Goal: Find specific page/section: Find specific page/section

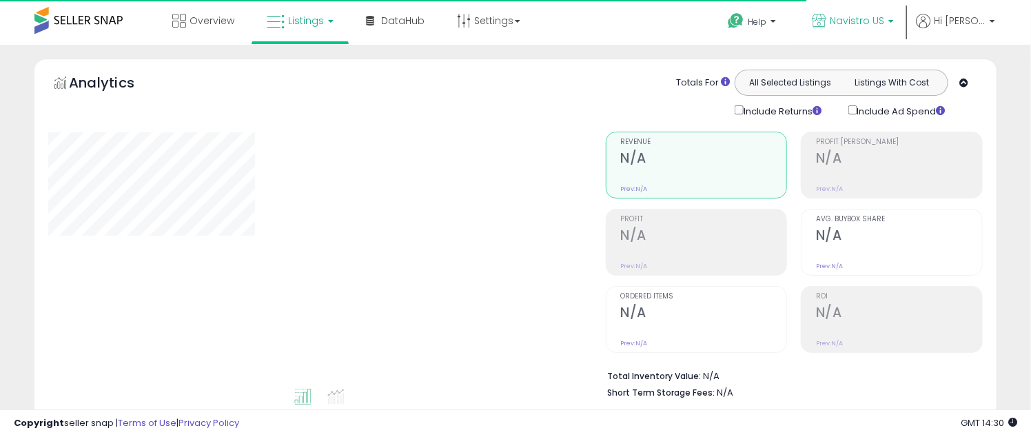
click at [883, 25] on span "Navistro US" at bounding box center [857, 21] width 54 height 14
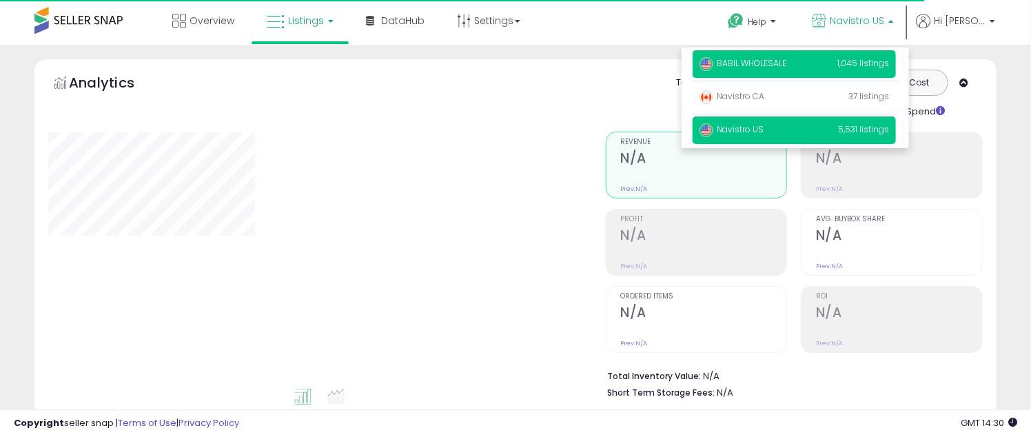
click at [803, 52] on p "BABIL WHOLESALE 1,045 listings" at bounding box center [793, 64] width 203 height 28
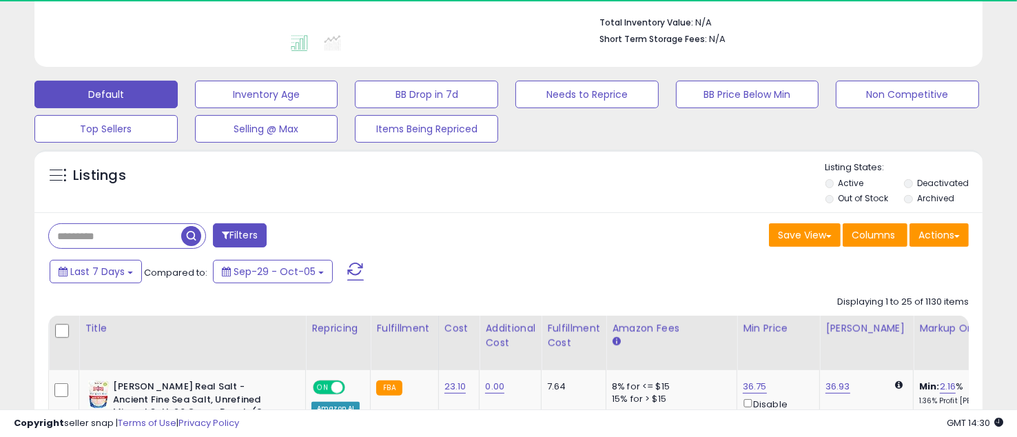
scroll to position [367, 0]
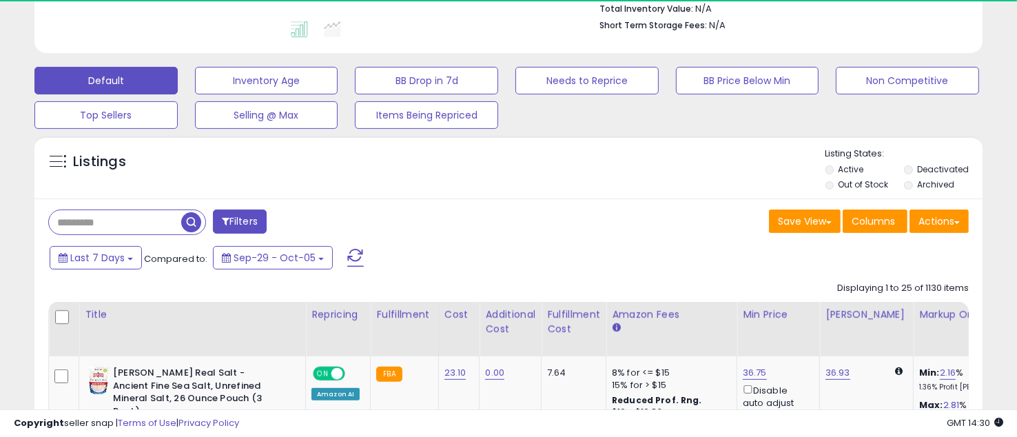
click at [99, 217] on input "text" at bounding box center [115, 222] width 132 height 24
paste input "**********"
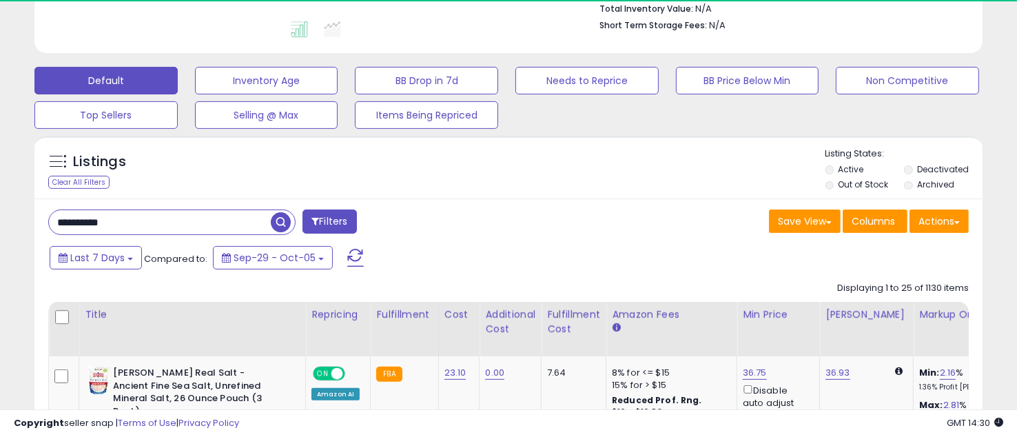
type input "**********"
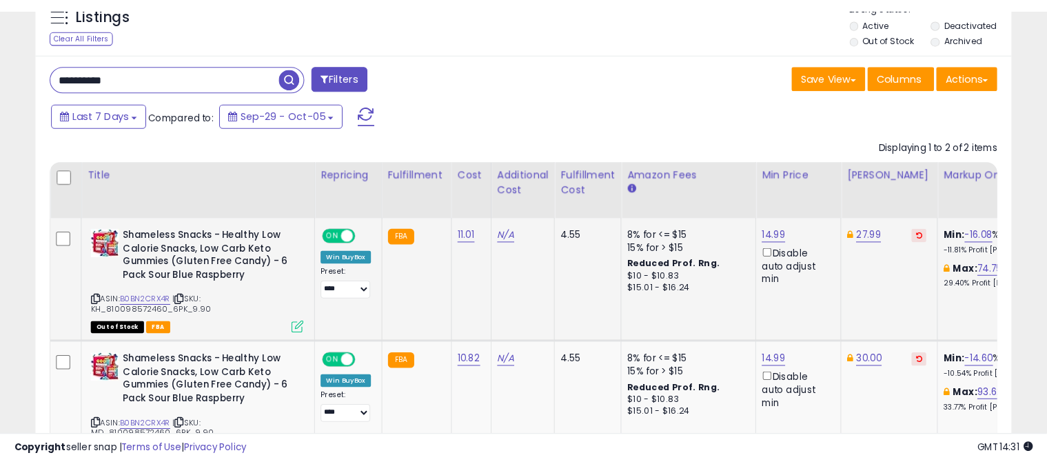
scroll to position [584, 0]
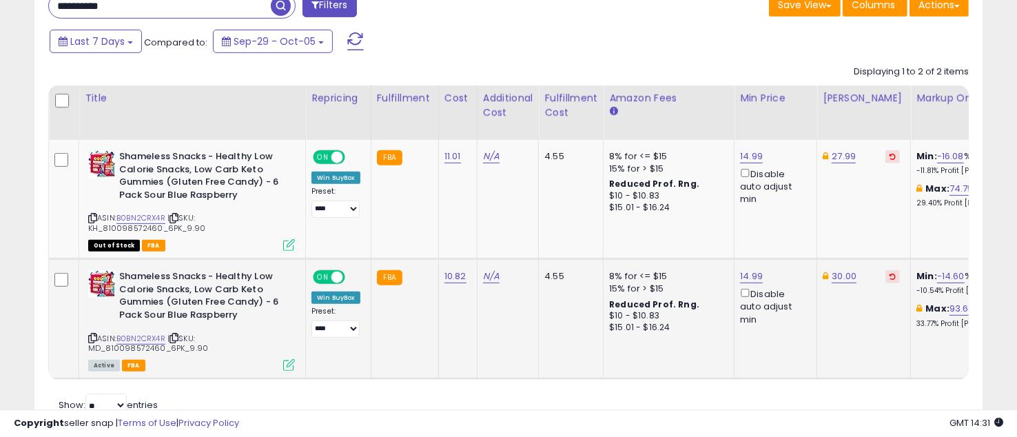
click at [134, 345] on span "| SKU: MD_810098572460_6PK_9.90" at bounding box center [148, 343] width 120 height 21
drag, startPoint x: 103, startPoint y: 347, endPoint x: 158, endPoint y: 351, distance: 54.6
click at [158, 351] on span "| SKU: MD_810098572460_6PK_9.90" at bounding box center [148, 343] width 120 height 21
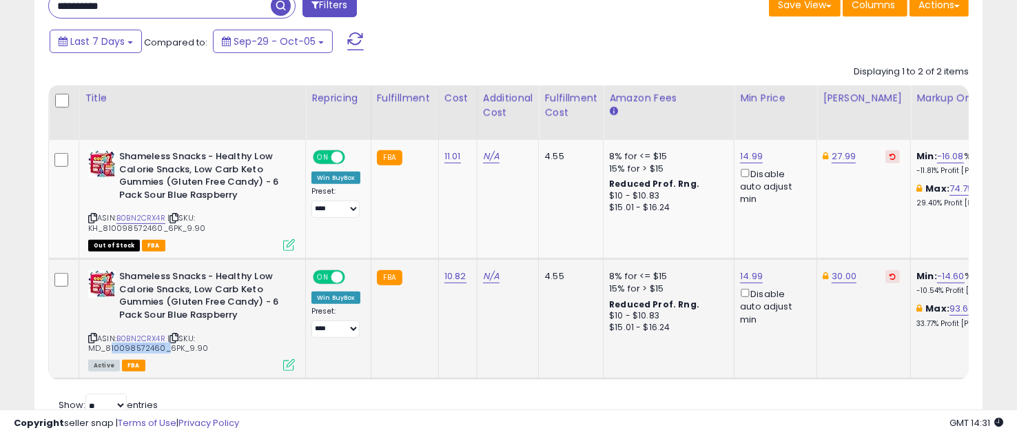
copy span "810098572460"
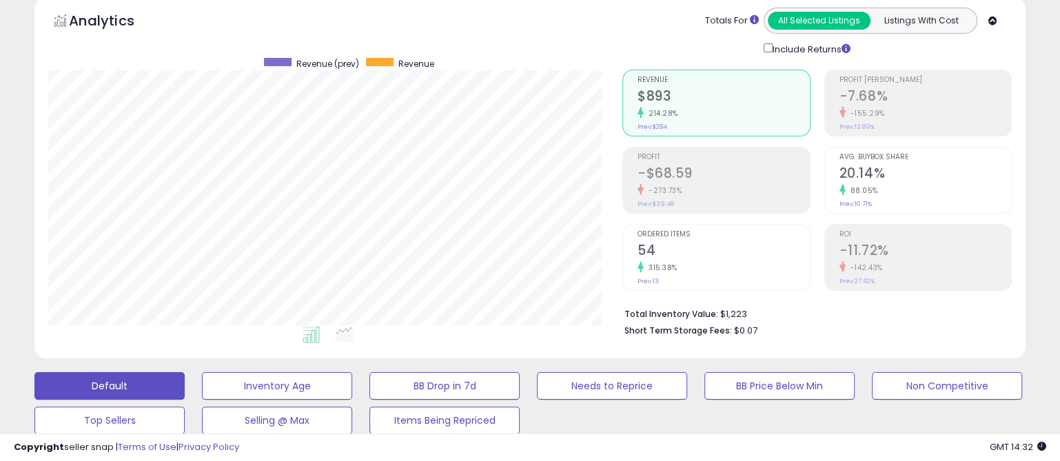
scroll to position [0, 0]
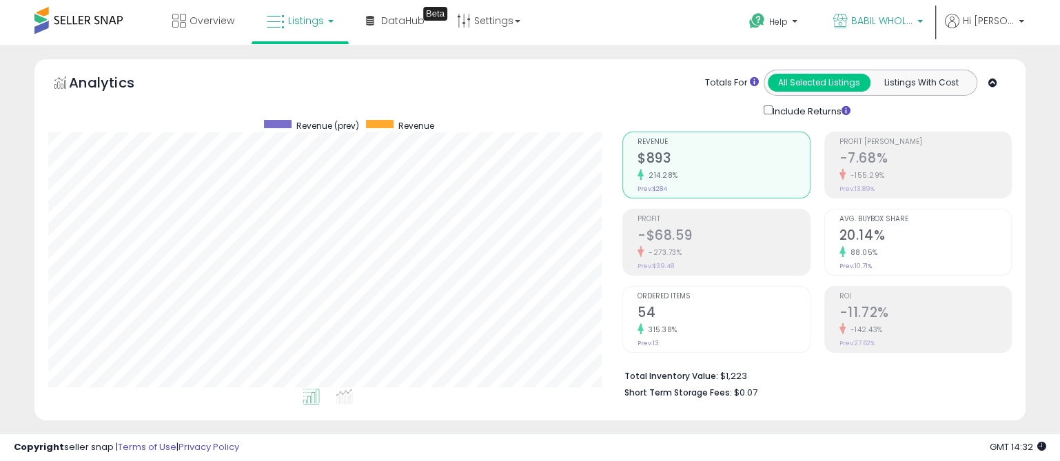
click at [906, 19] on span "BABIL WHOLESALE" at bounding box center [882, 21] width 62 height 14
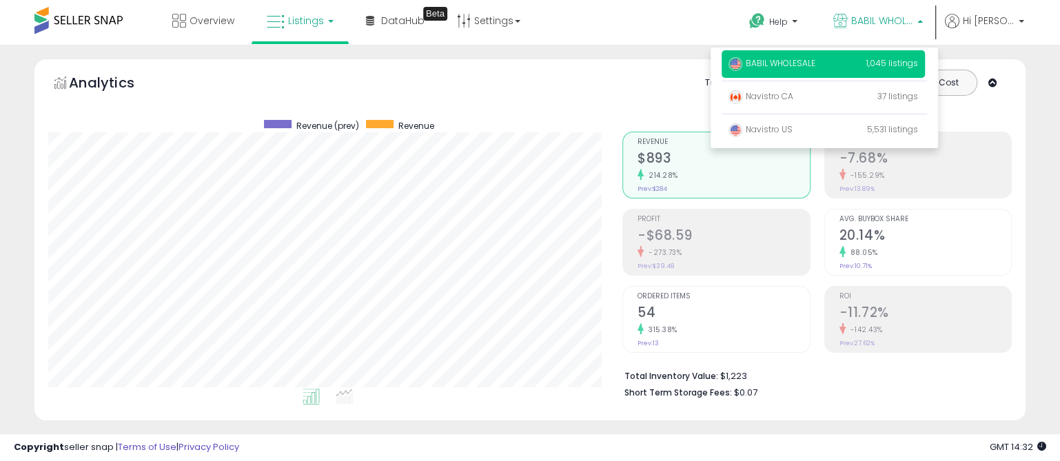
click at [799, 57] on span "BABIL WHOLESALE" at bounding box center [771, 63] width 87 height 12
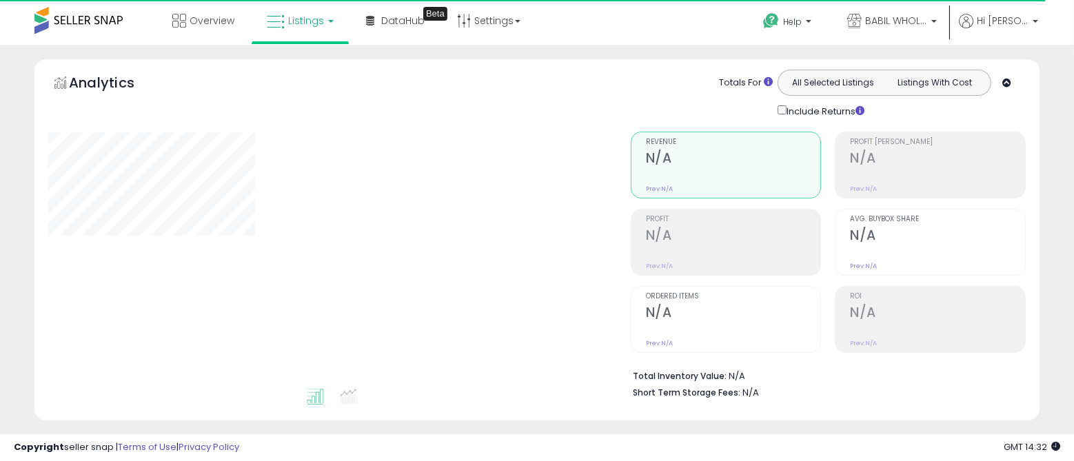
type input "**********"
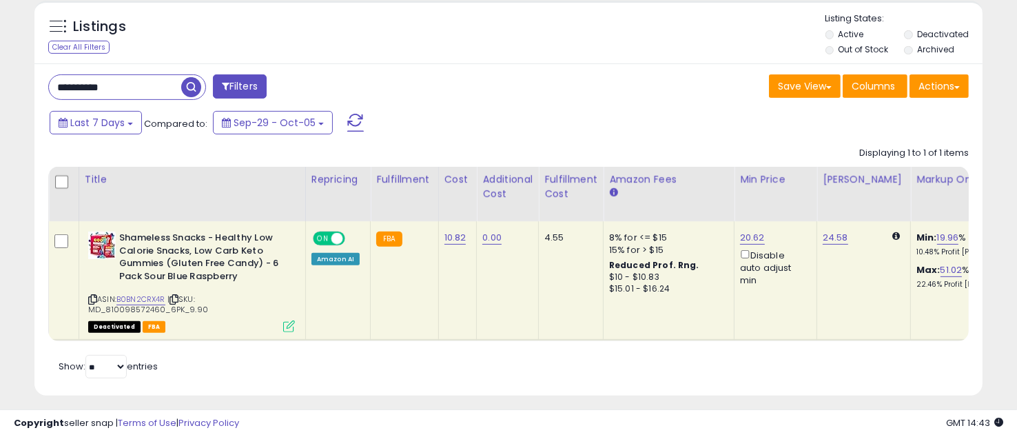
scroll to position [282, 548]
